Goal: Check status

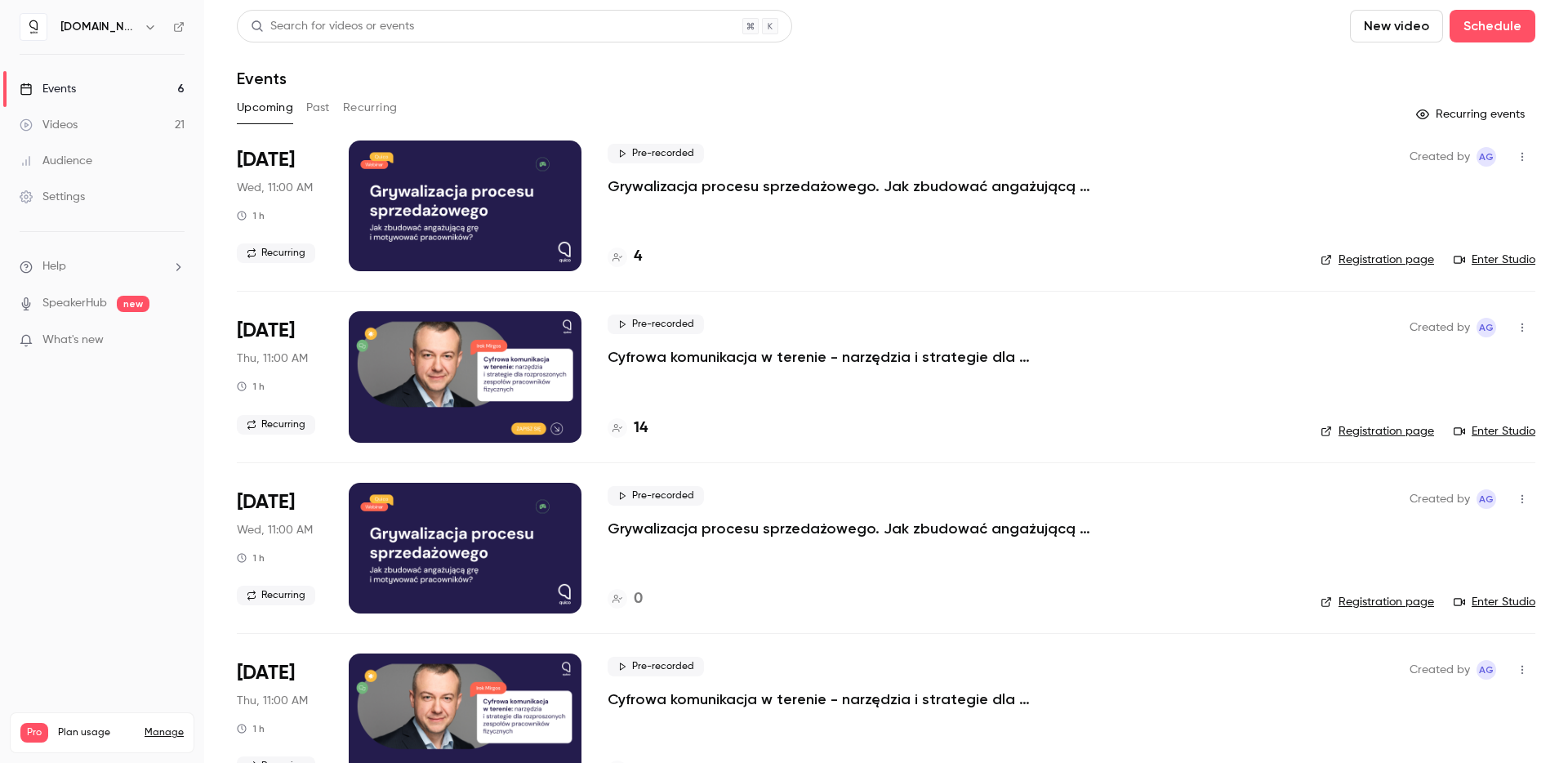
click at [697, 360] on p "Cyfrowa komunikacja w terenie - narzędzia i strategie dla rozproszonych zespołó…" at bounding box center [852, 356] width 490 height 19
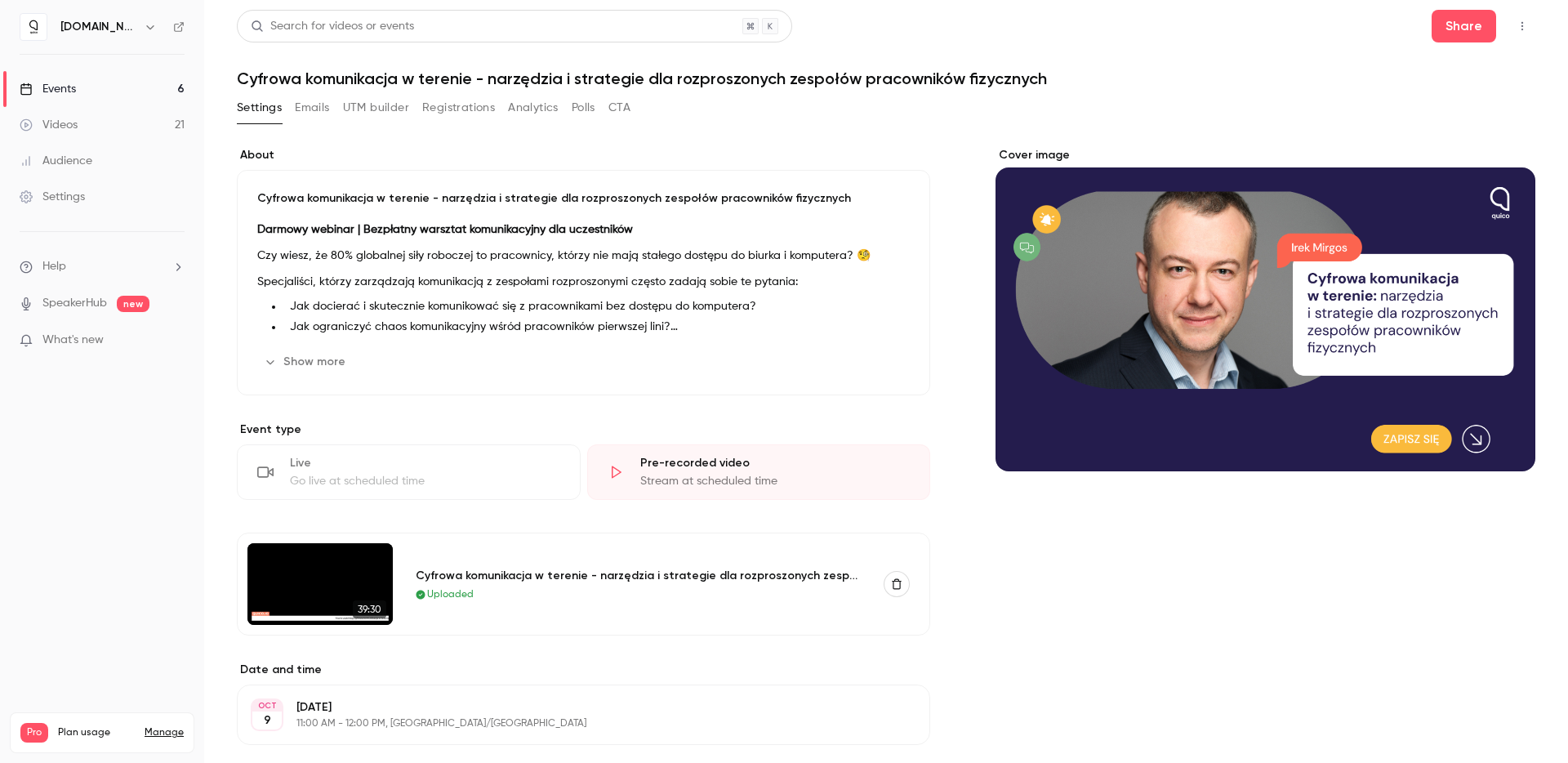
click at [465, 116] on button "Registrations" at bounding box center [459, 108] width 72 height 26
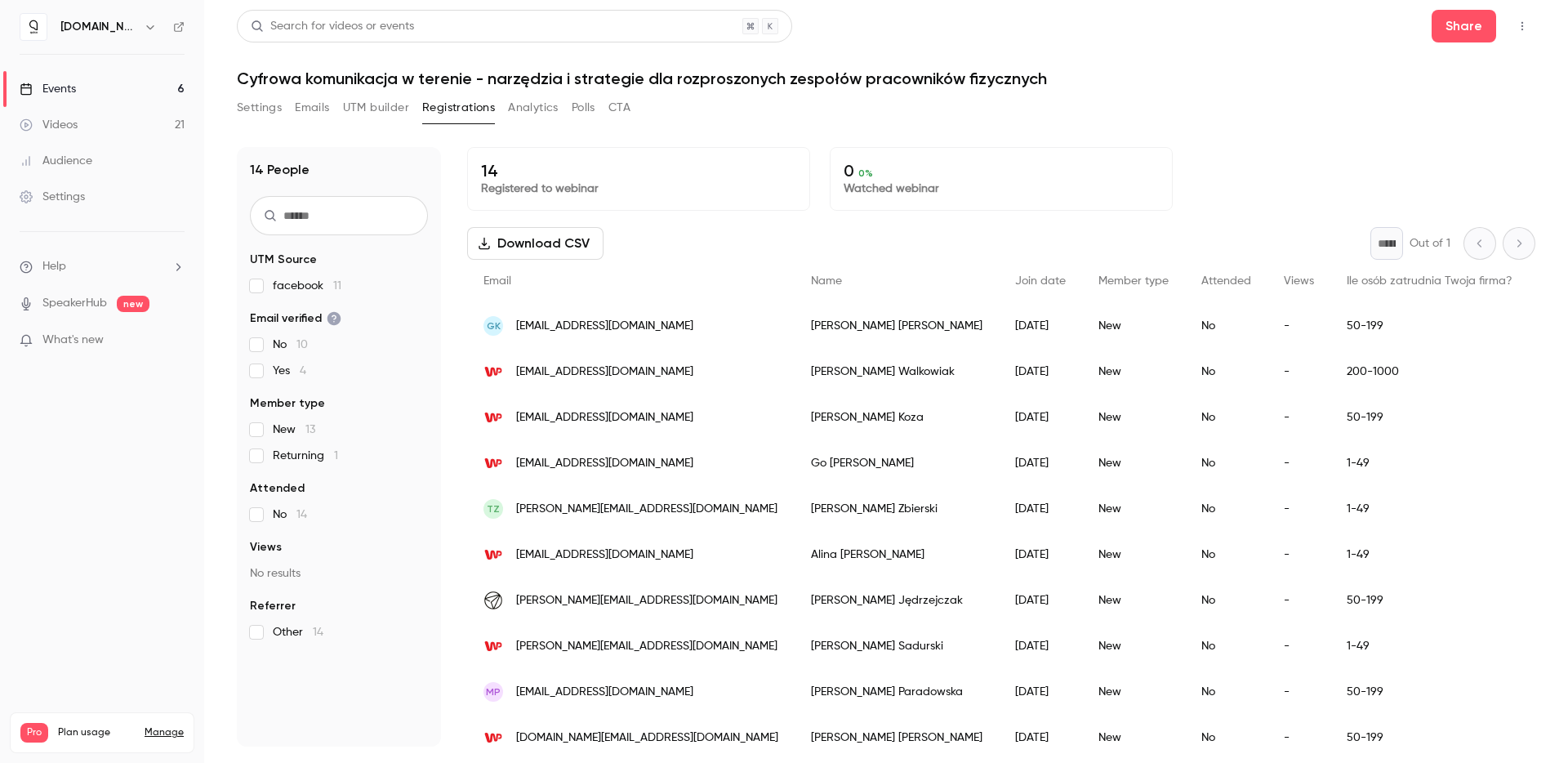
click at [77, 75] on link "Events 6" at bounding box center [102, 89] width 204 height 36
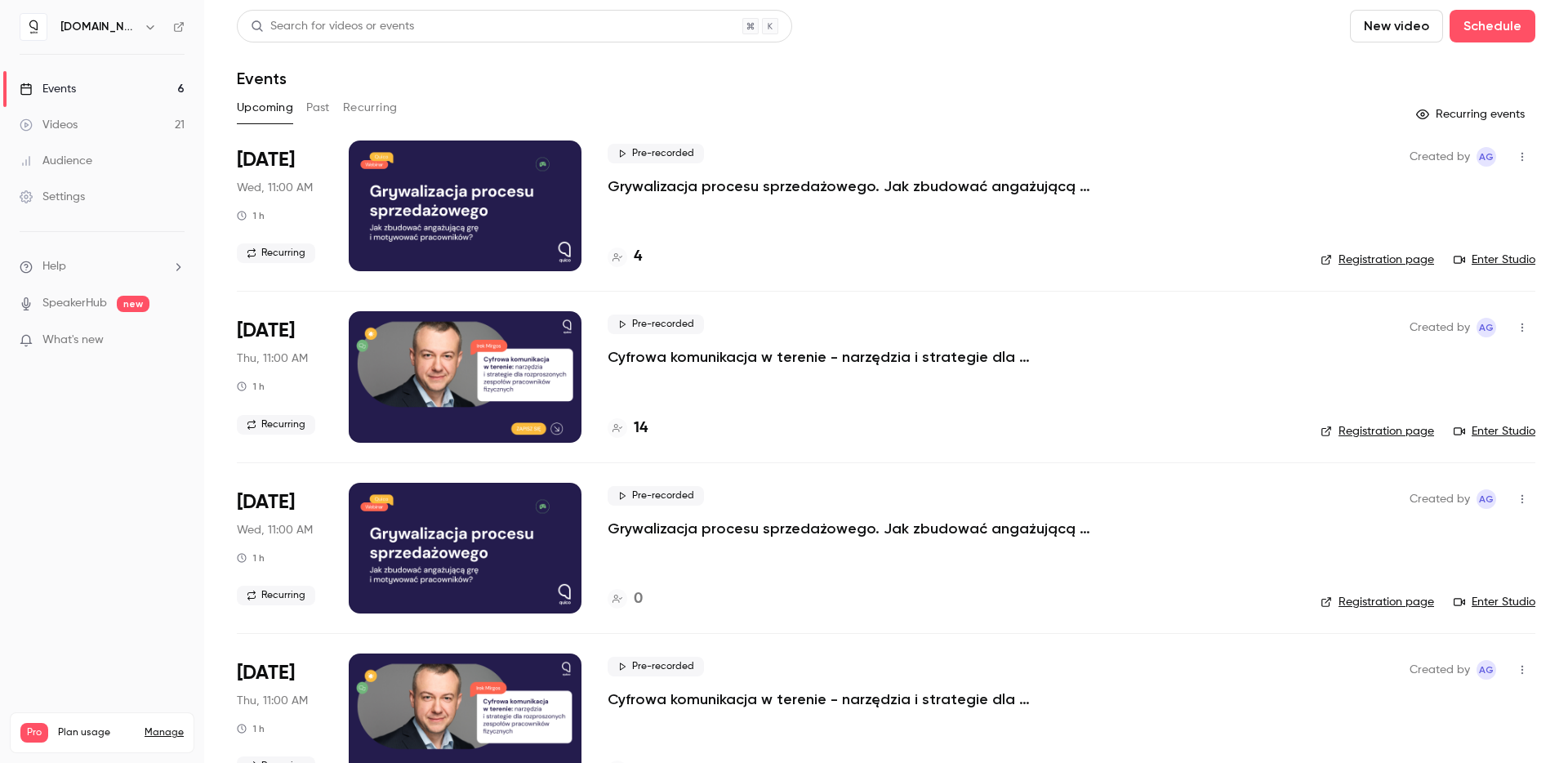
click at [825, 178] on p "Grywalizacja procesu sprzedażowego. Jak zbudować angażującą grę i motywować pra…" at bounding box center [852, 186] width 490 height 19
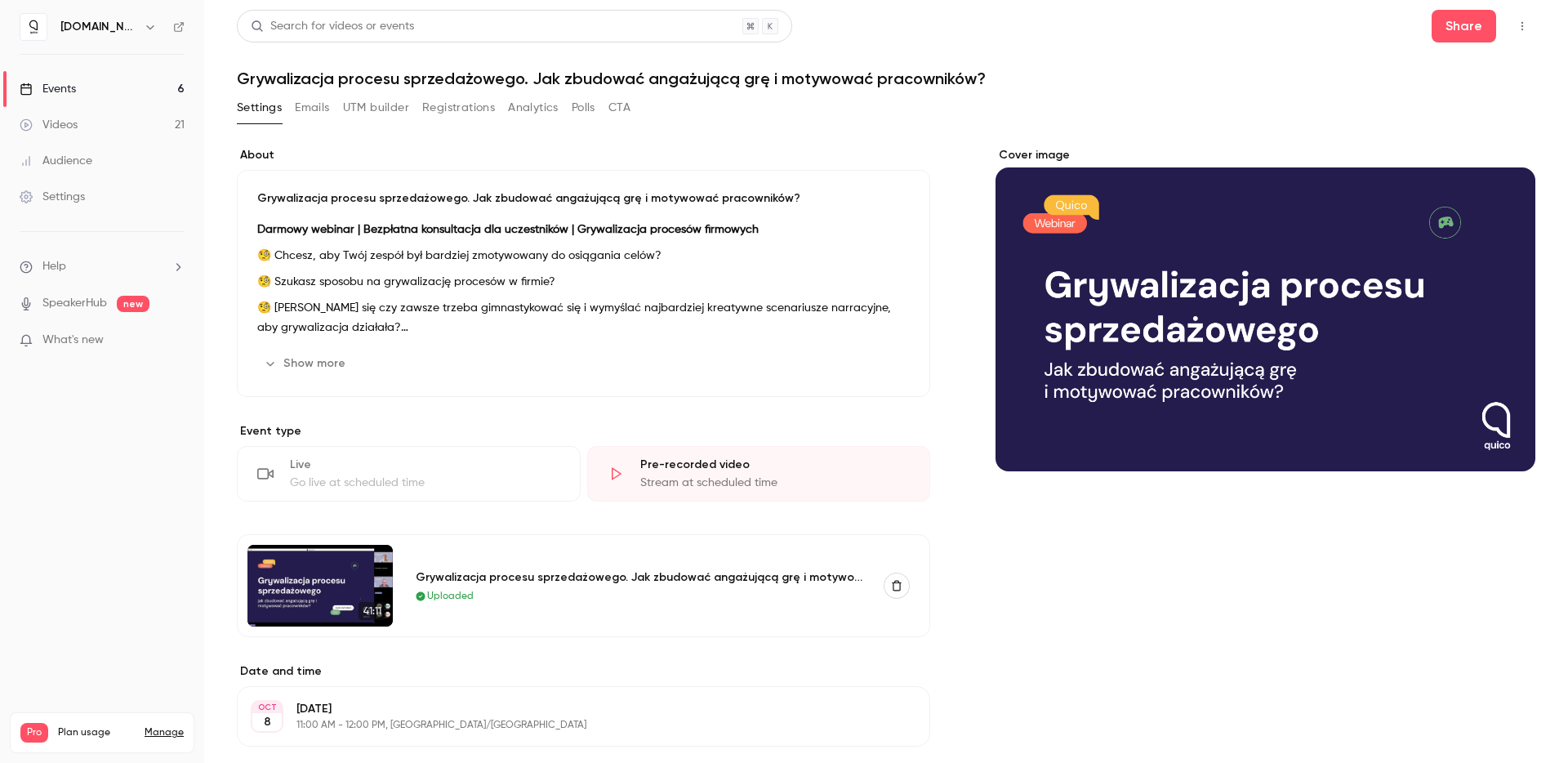
click at [457, 110] on button "Registrations" at bounding box center [459, 108] width 72 height 26
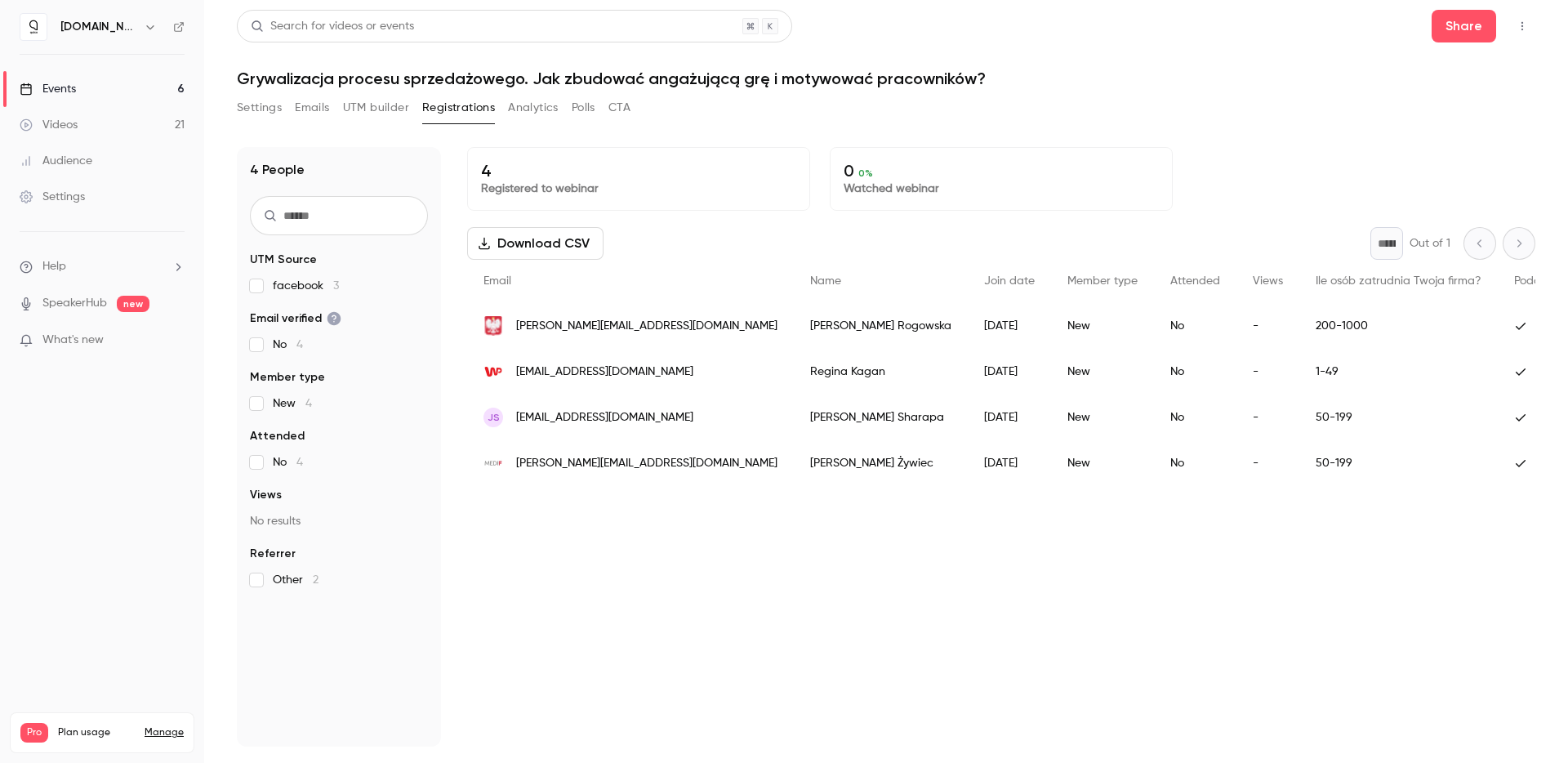
click at [69, 86] on div "Events" at bounding box center [47, 89] width 57 height 17
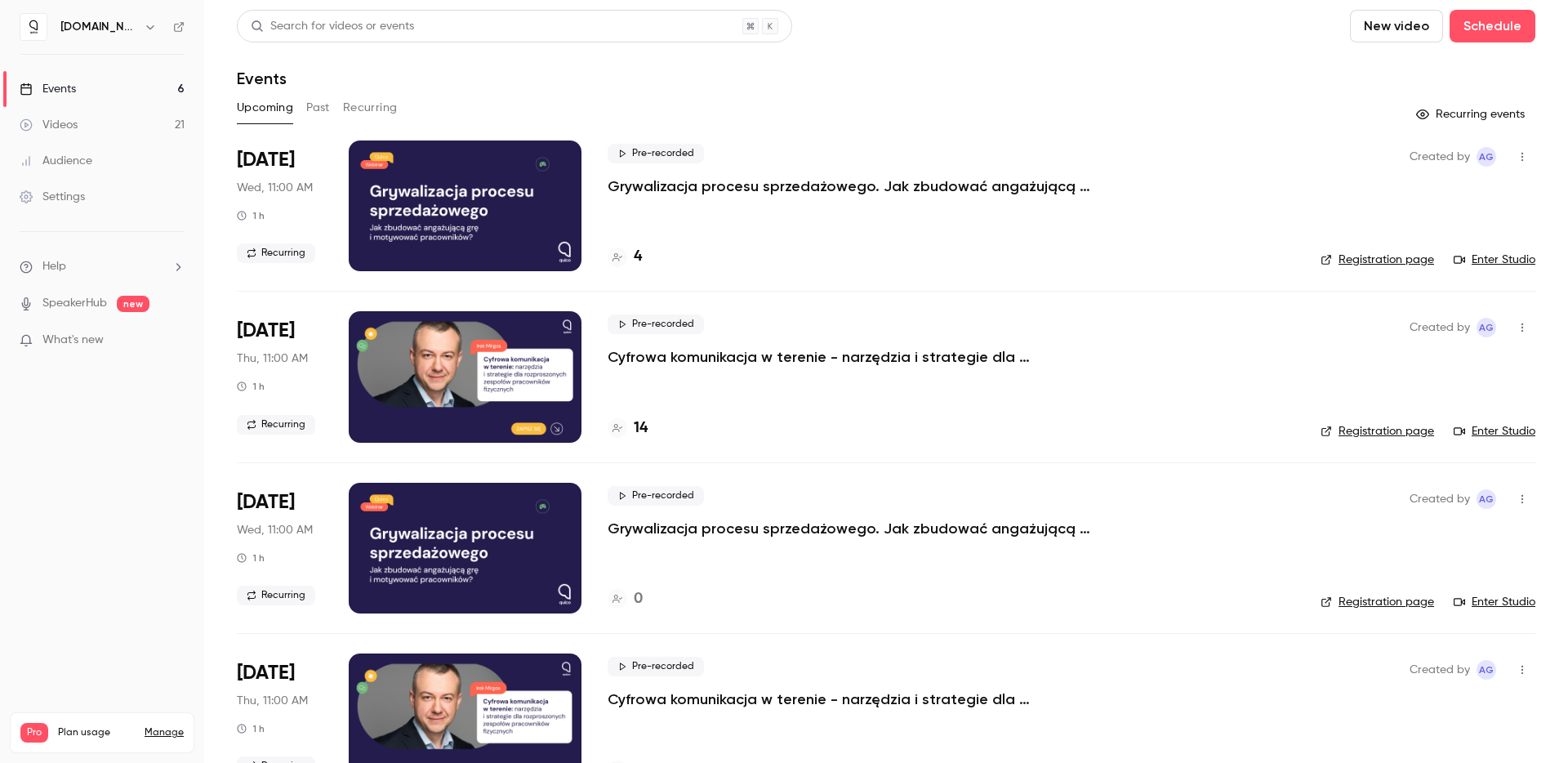
click at [713, 362] on p "Cyfrowa komunikacja w terenie - narzędzia i strategie dla rozproszonych zespołó…" at bounding box center [852, 356] width 490 height 19
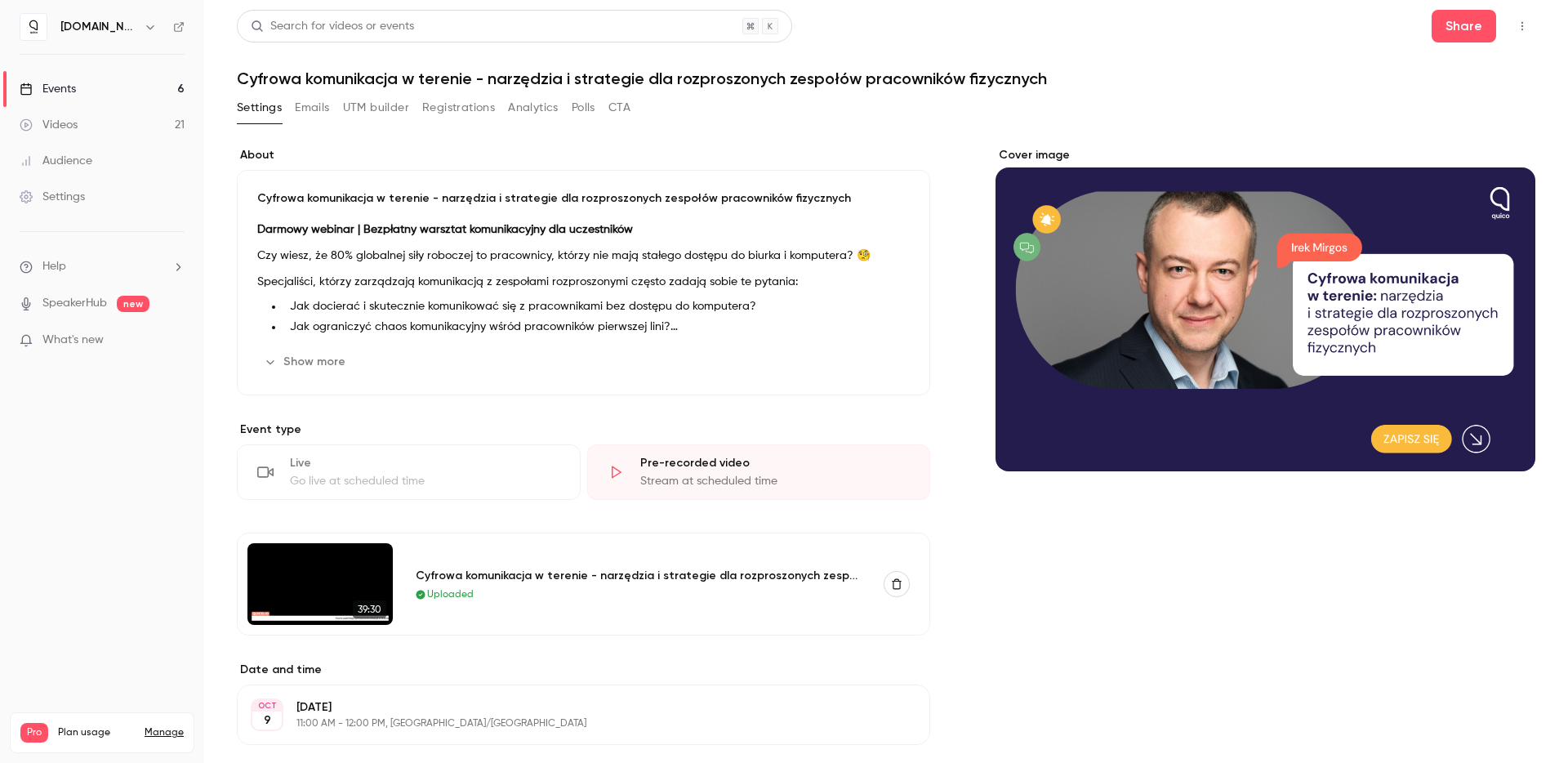
click at [452, 117] on button "Registrations" at bounding box center [459, 108] width 72 height 26
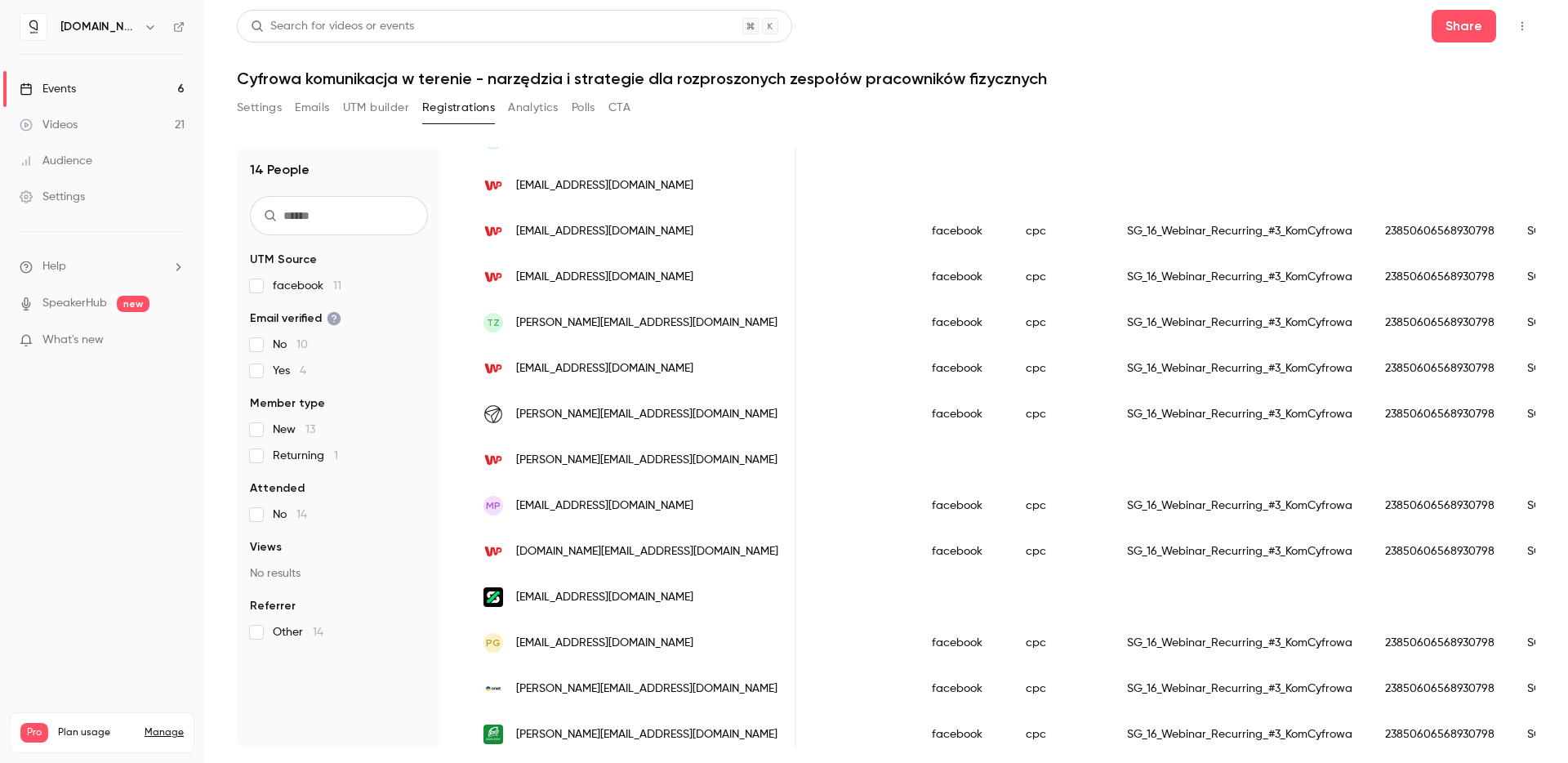
scroll to position [209, 0]
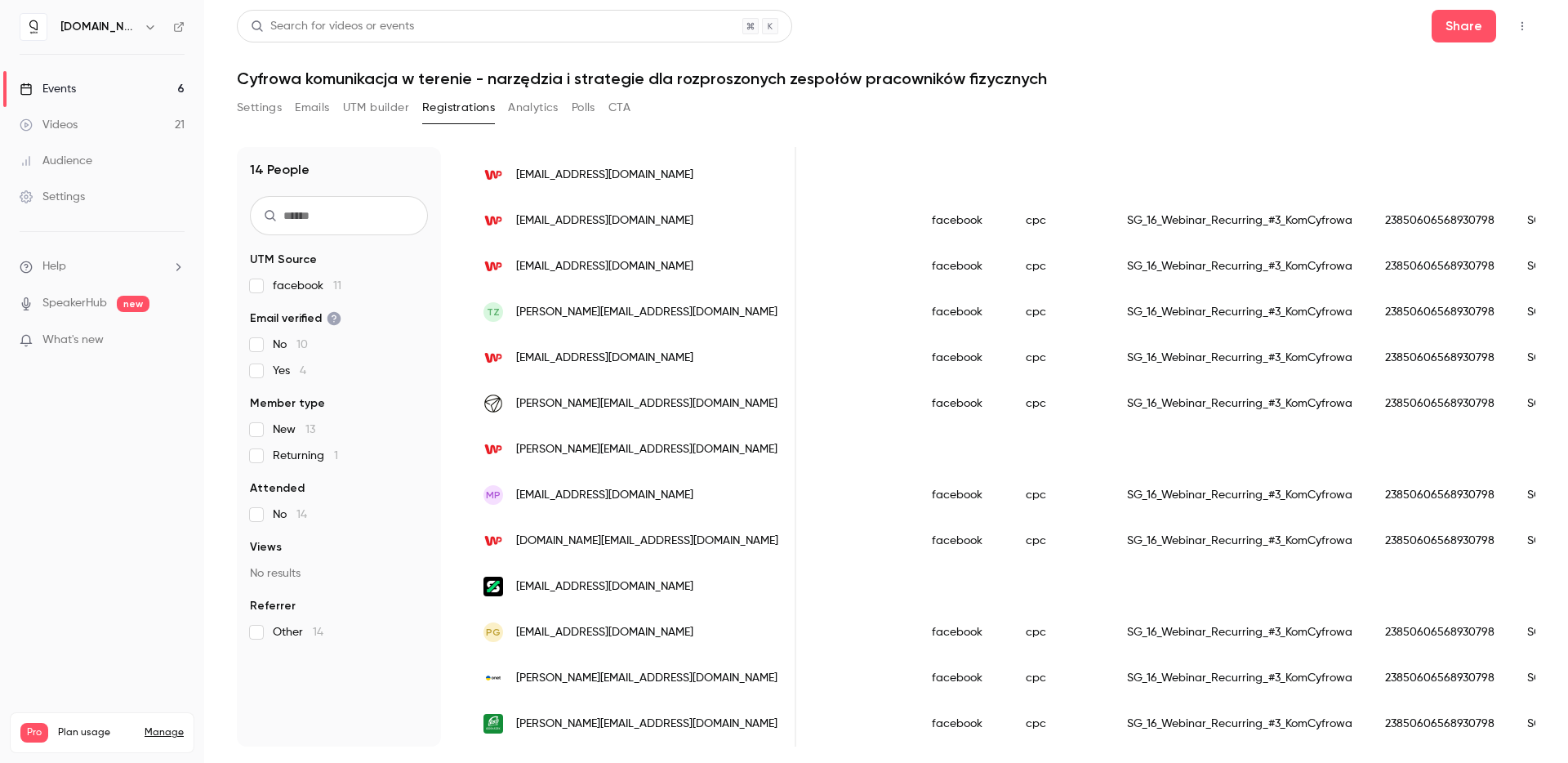
click at [155, 94] on link "Events 6" at bounding box center [102, 89] width 204 height 36
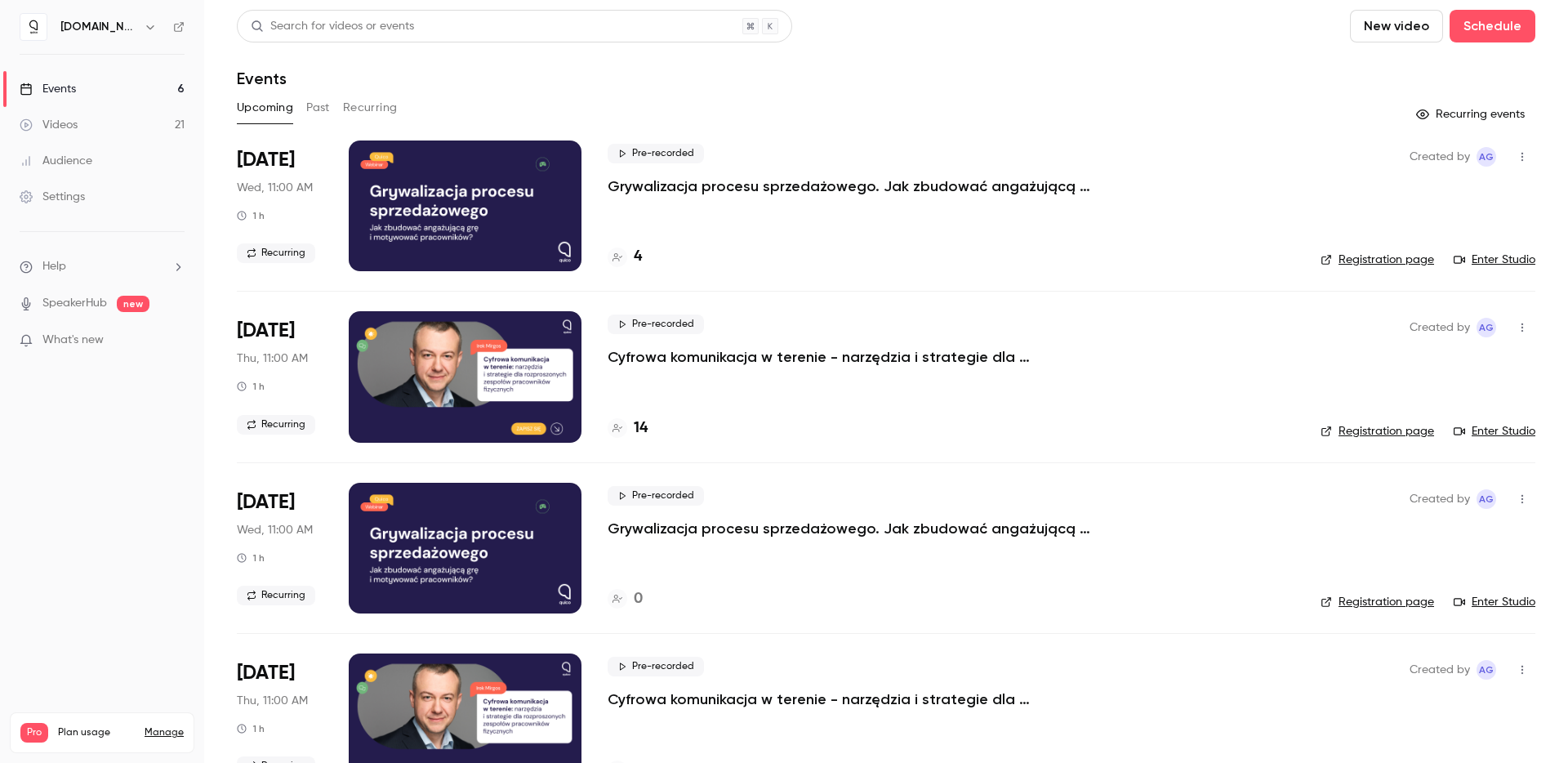
click at [736, 187] on p "Grywalizacja procesu sprzedażowego. Jak zbudować angażującą grę i motywować pra…" at bounding box center [852, 186] width 490 height 19
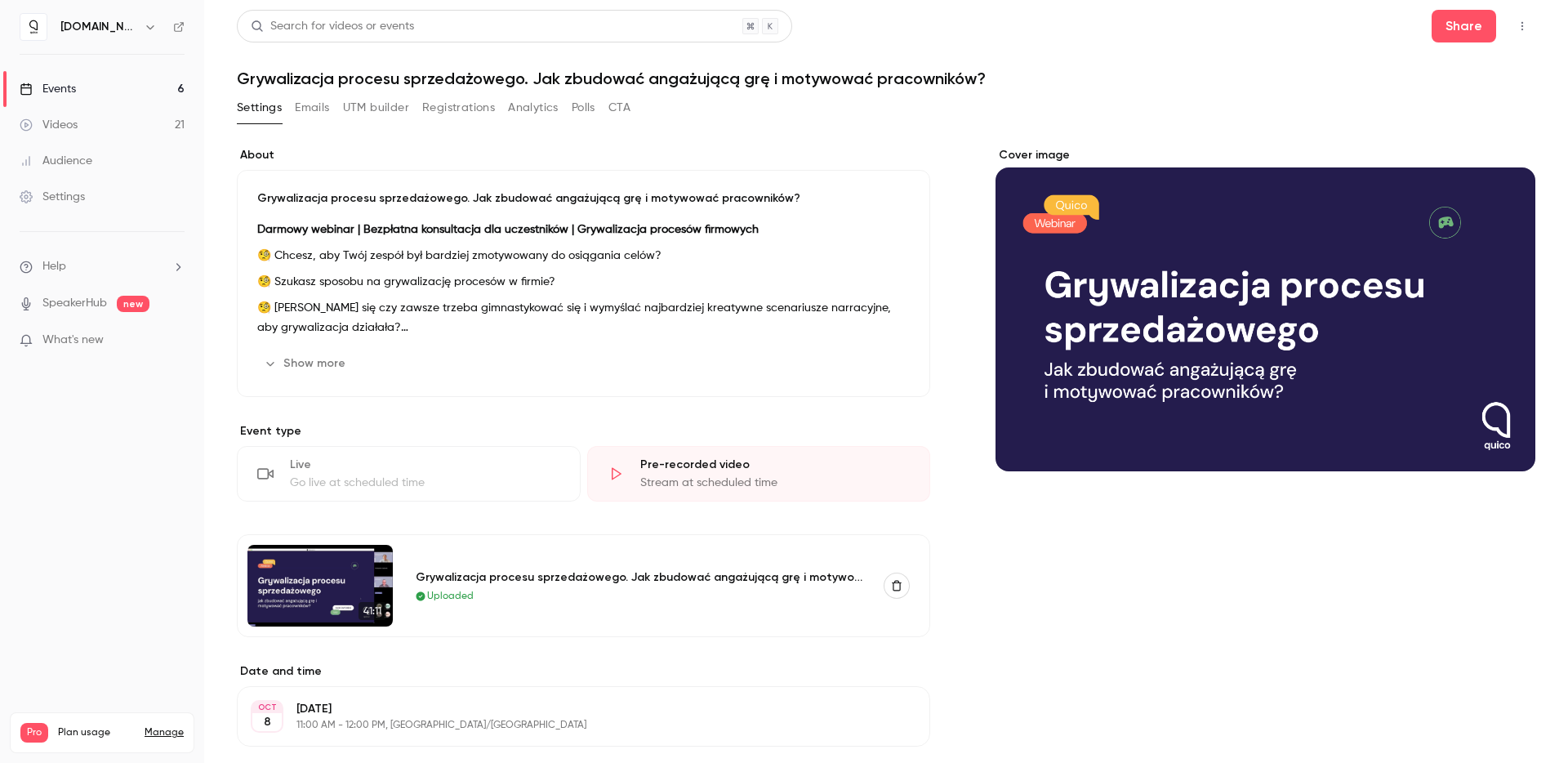
click at [464, 111] on button "Registrations" at bounding box center [459, 108] width 72 height 26
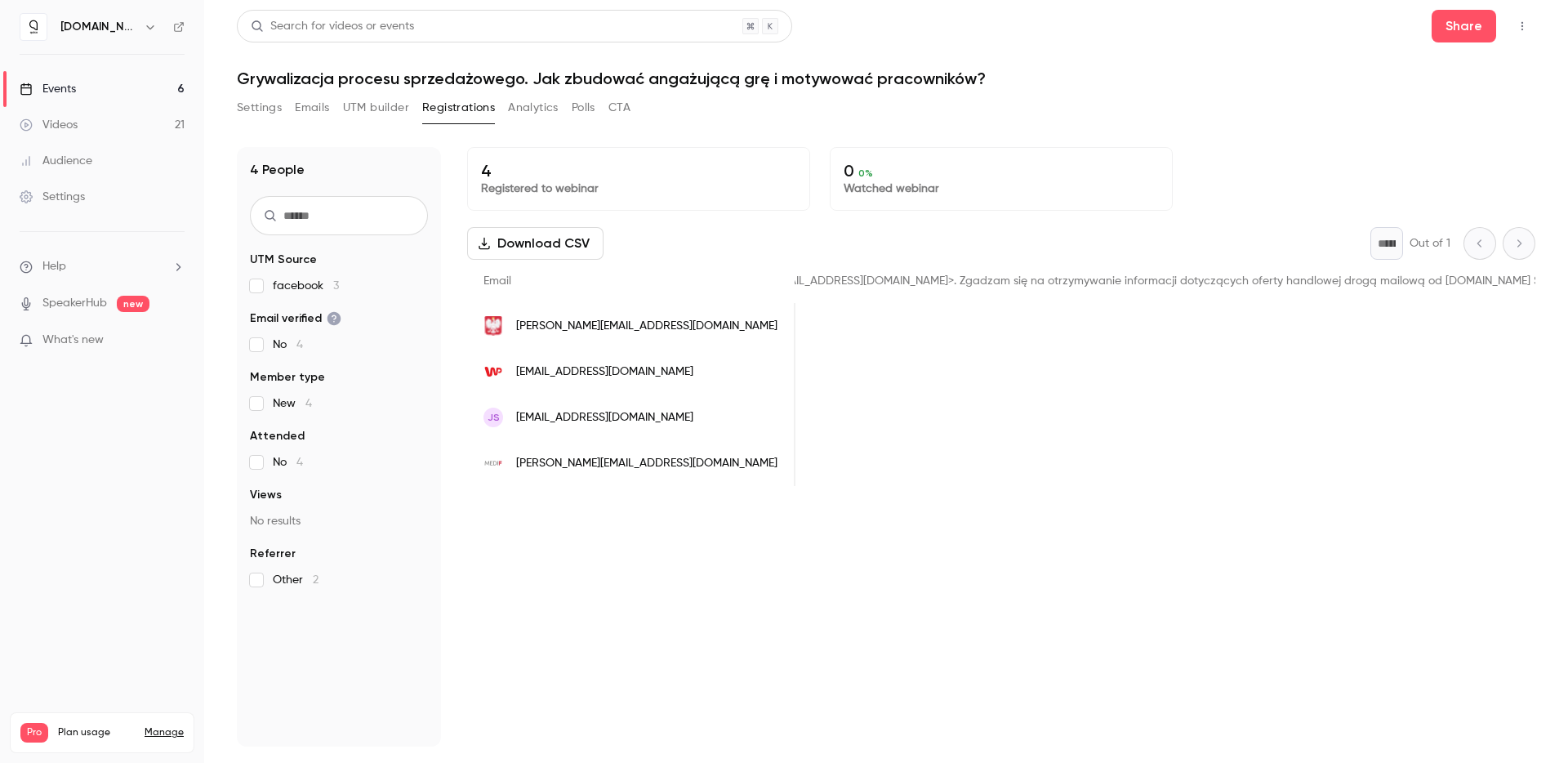
scroll to position [0, 3195]
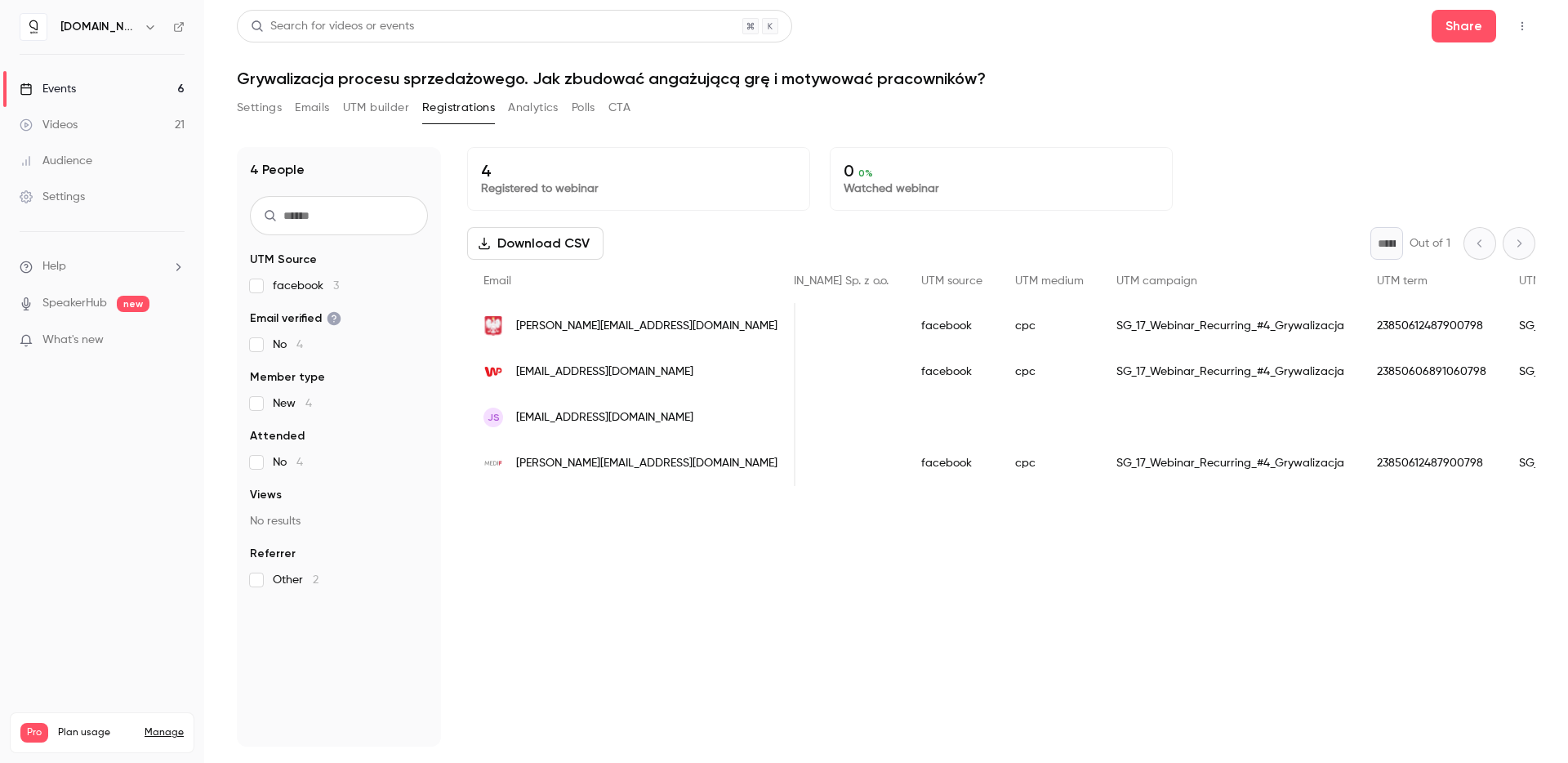
click at [1014, 564] on div "4 Registered to webinar 0 0 % Watched webinar Download CSV * Out of 1 Email Nam…" at bounding box center [1001, 446] width 1068 height 600
